Goal: Information Seeking & Learning: Find specific fact

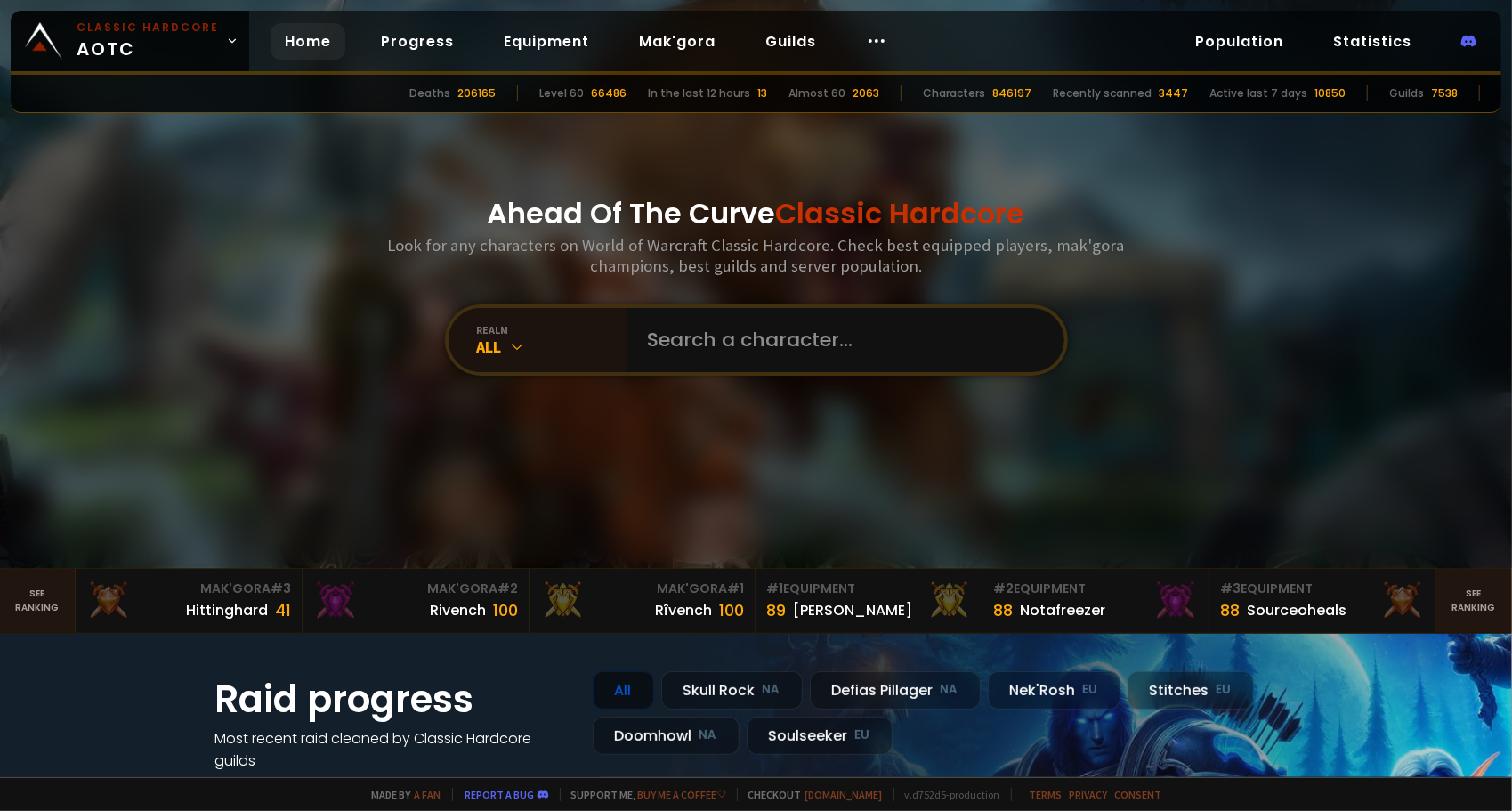
click at [758, 378] on div "Ahead Of The Curve Classic Hardcore Look for any characters on World of Warcraf…" at bounding box center [756, 283] width 1072 height 568
click at [773, 365] on input "text" at bounding box center [841, 340] width 406 height 64
type input "mezzy"
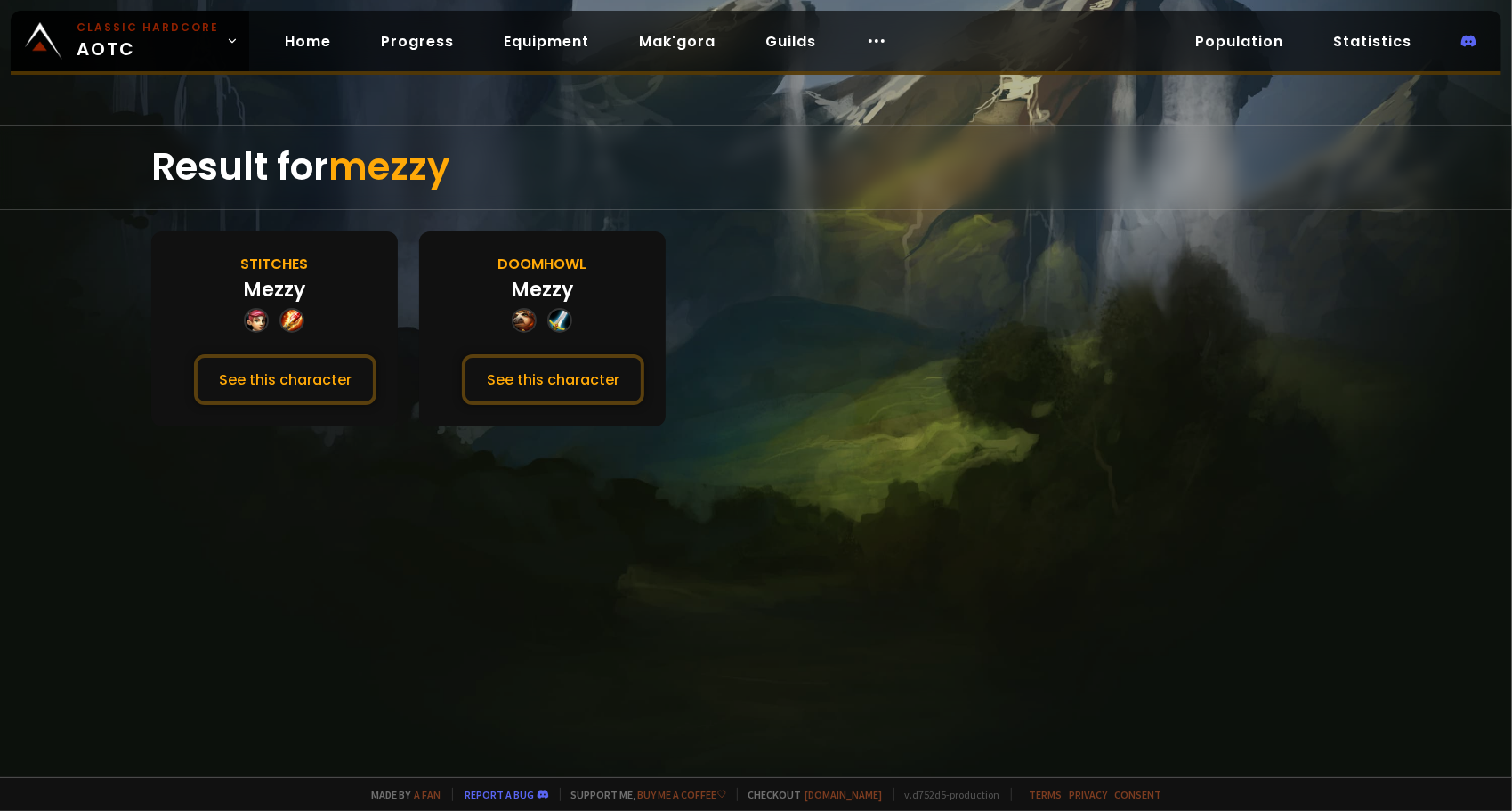
click at [988, 221] on div "Result for mezzy Stitches Mezzy See this character Doomhowl Mezzy See this char…" at bounding box center [756, 450] width 1512 height 652
click at [305, 40] on link "Home" at bounding box center [308, 41] width 75 height 36
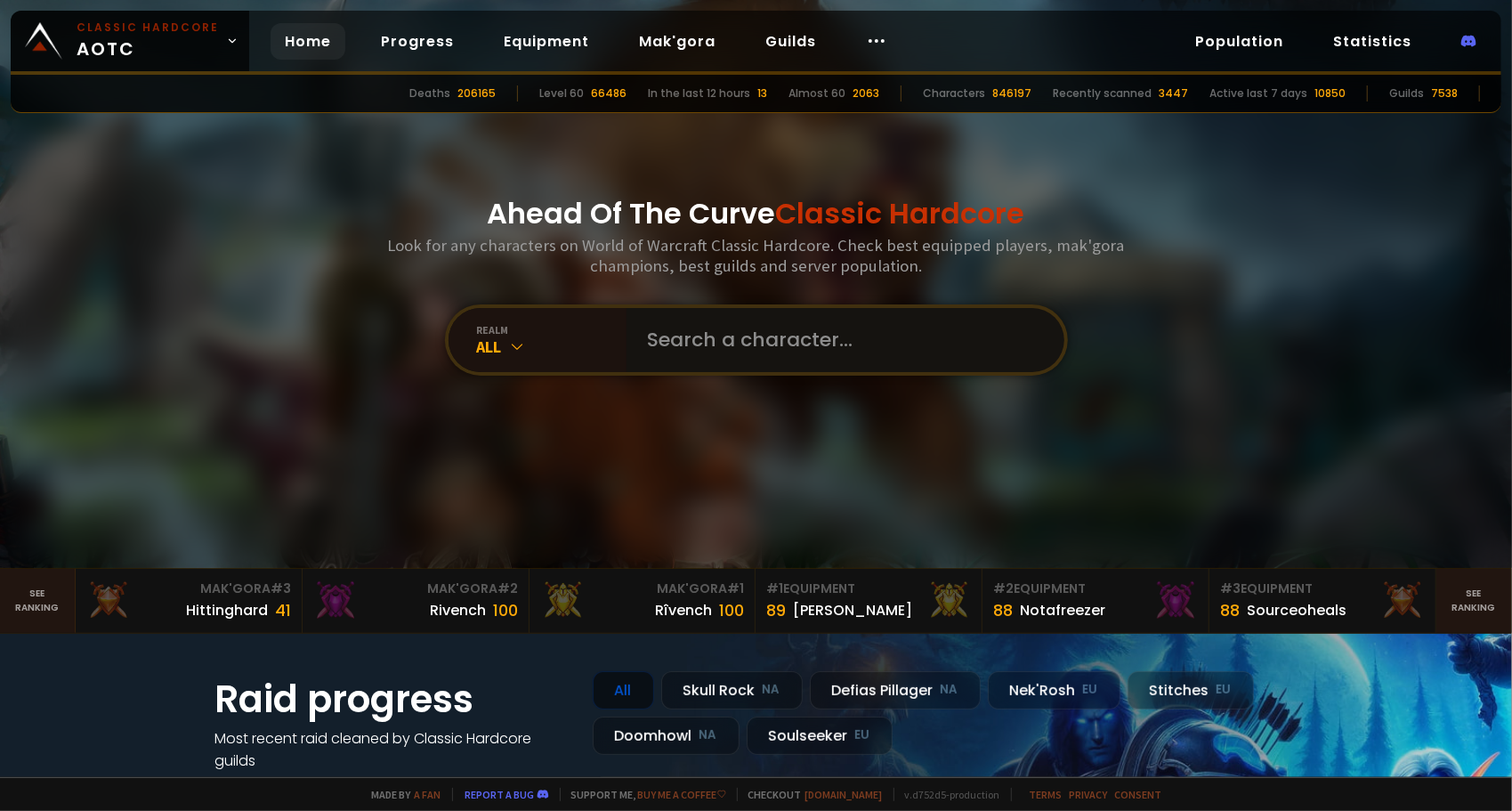
click at [720, 342] on input "text" at bounding box center [841, 340] width 406 height 64
type input "mezzyw"
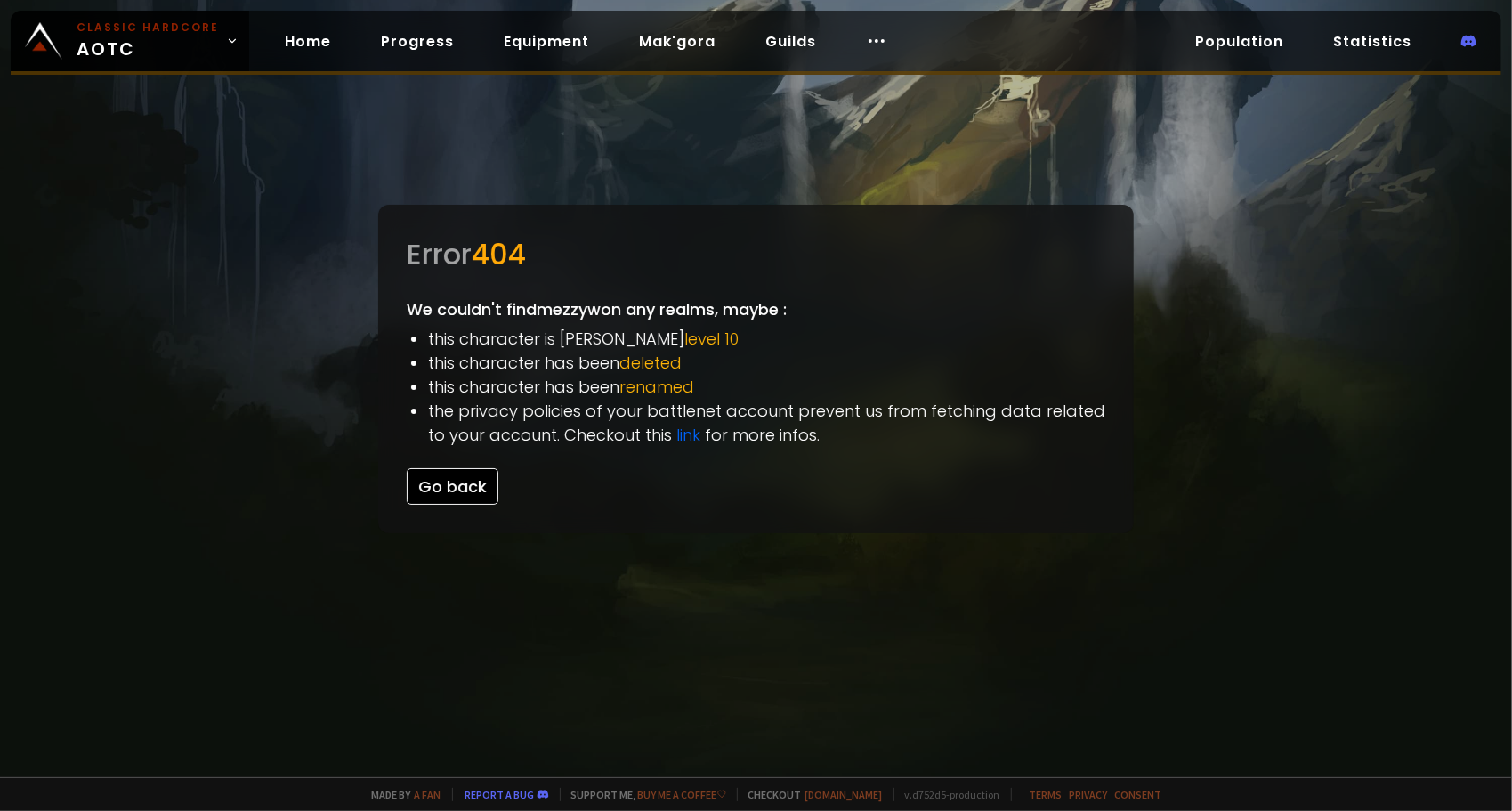
click at [472, 478] on button "Go back" at bounding box center [453, 486] width 92 height 36
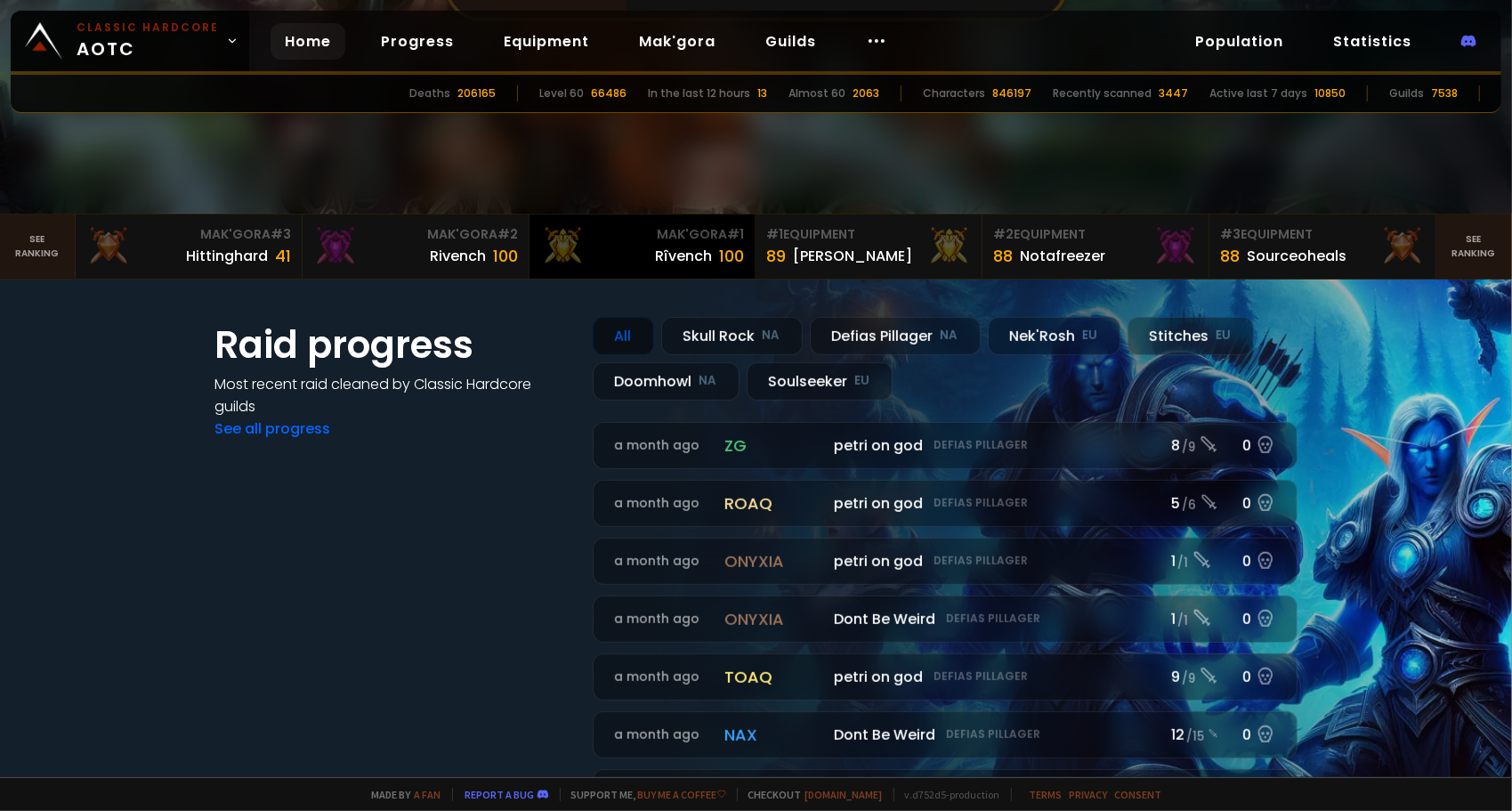
scroll to position [356, 0]
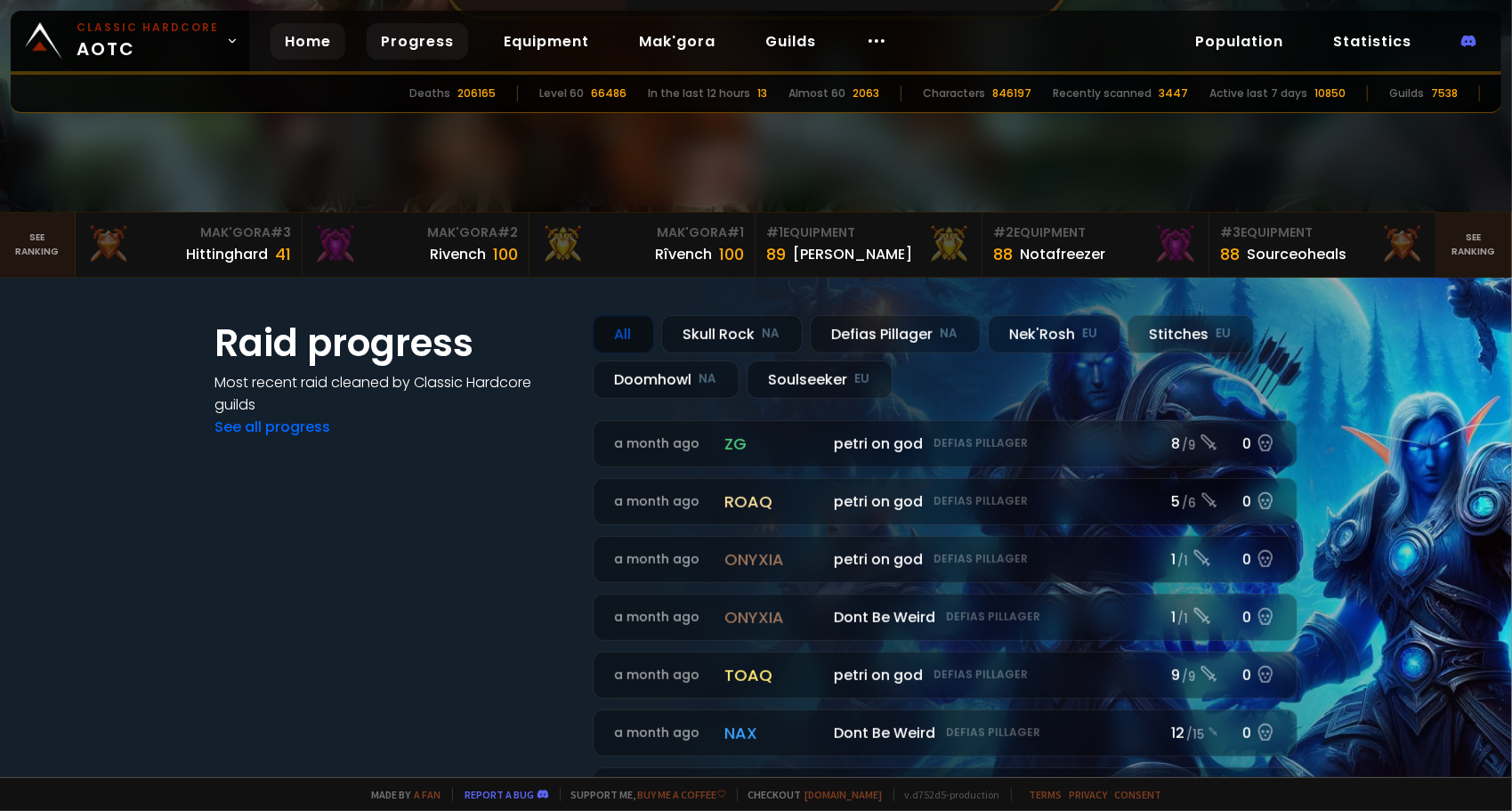
click at [398, 29] on link "Progress" at bounding box center [417, 41] width 102 height 36
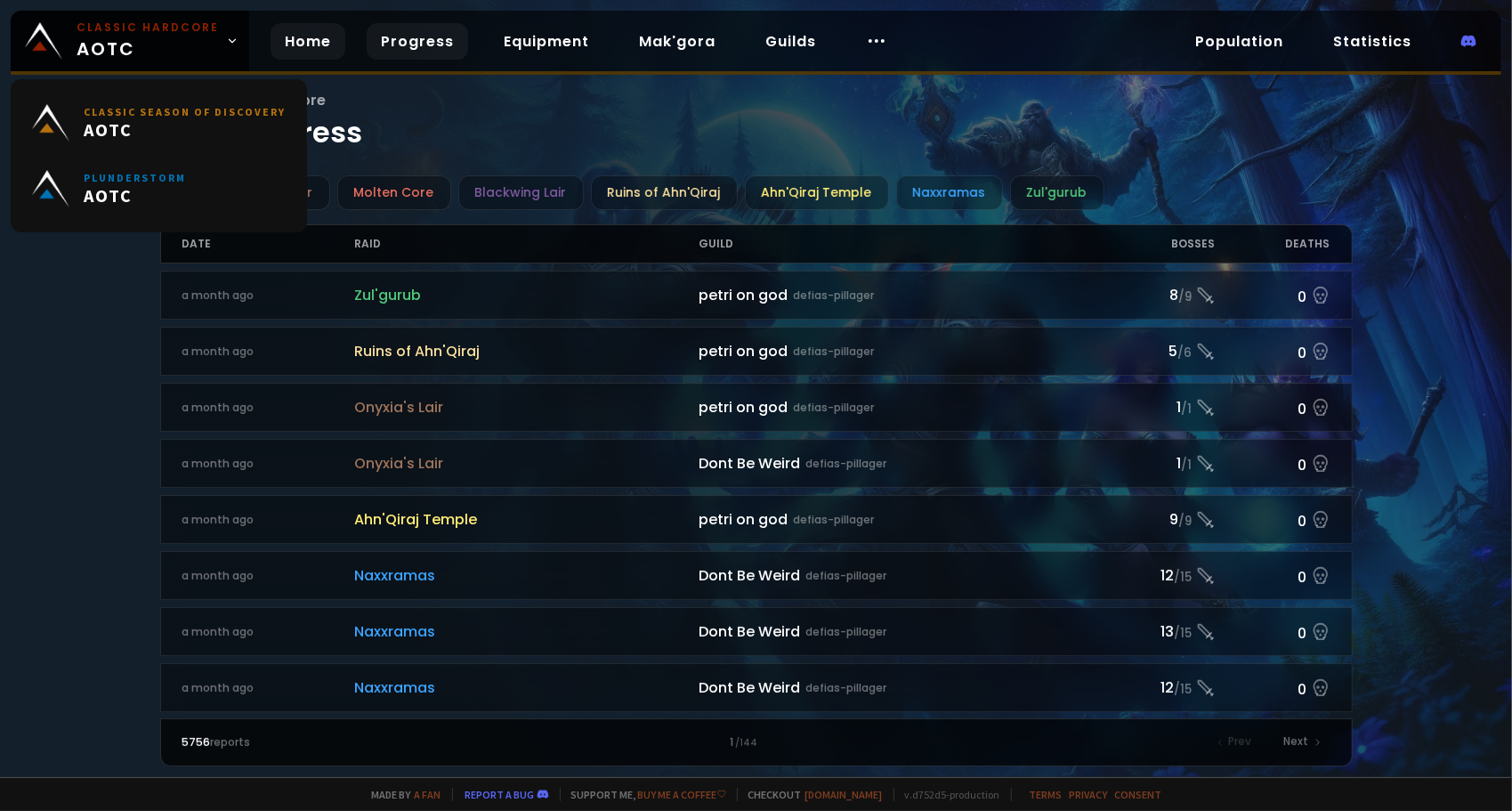
click at [332, 47] on link "Home" at bounding box center [308, 41] width 75 height 36
